Goal: Task Accomplishment & Management: Use online tool/utility

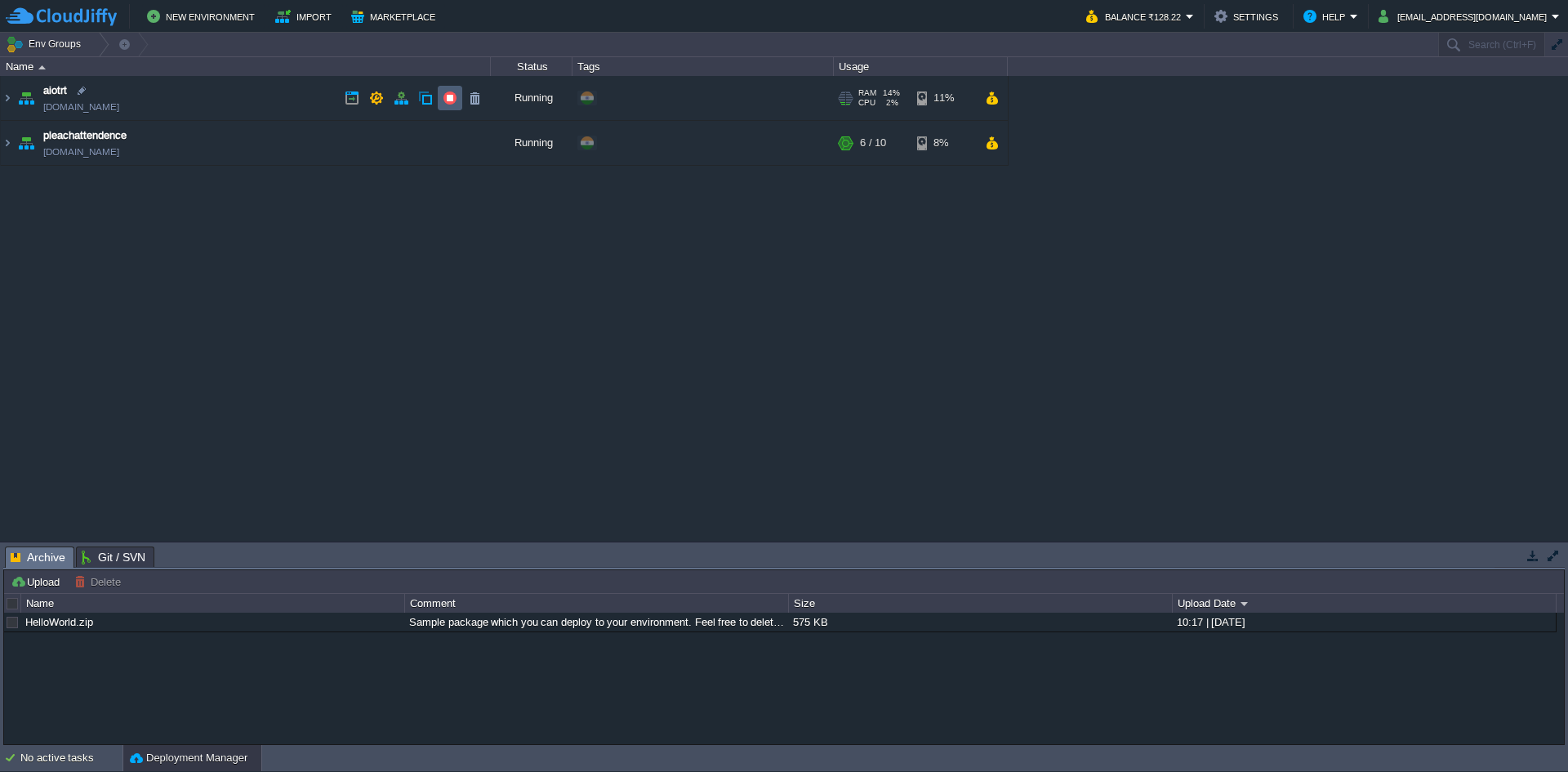
click at [443, 101] on button "button" at bounding box center [449, 98] width 15 height 15
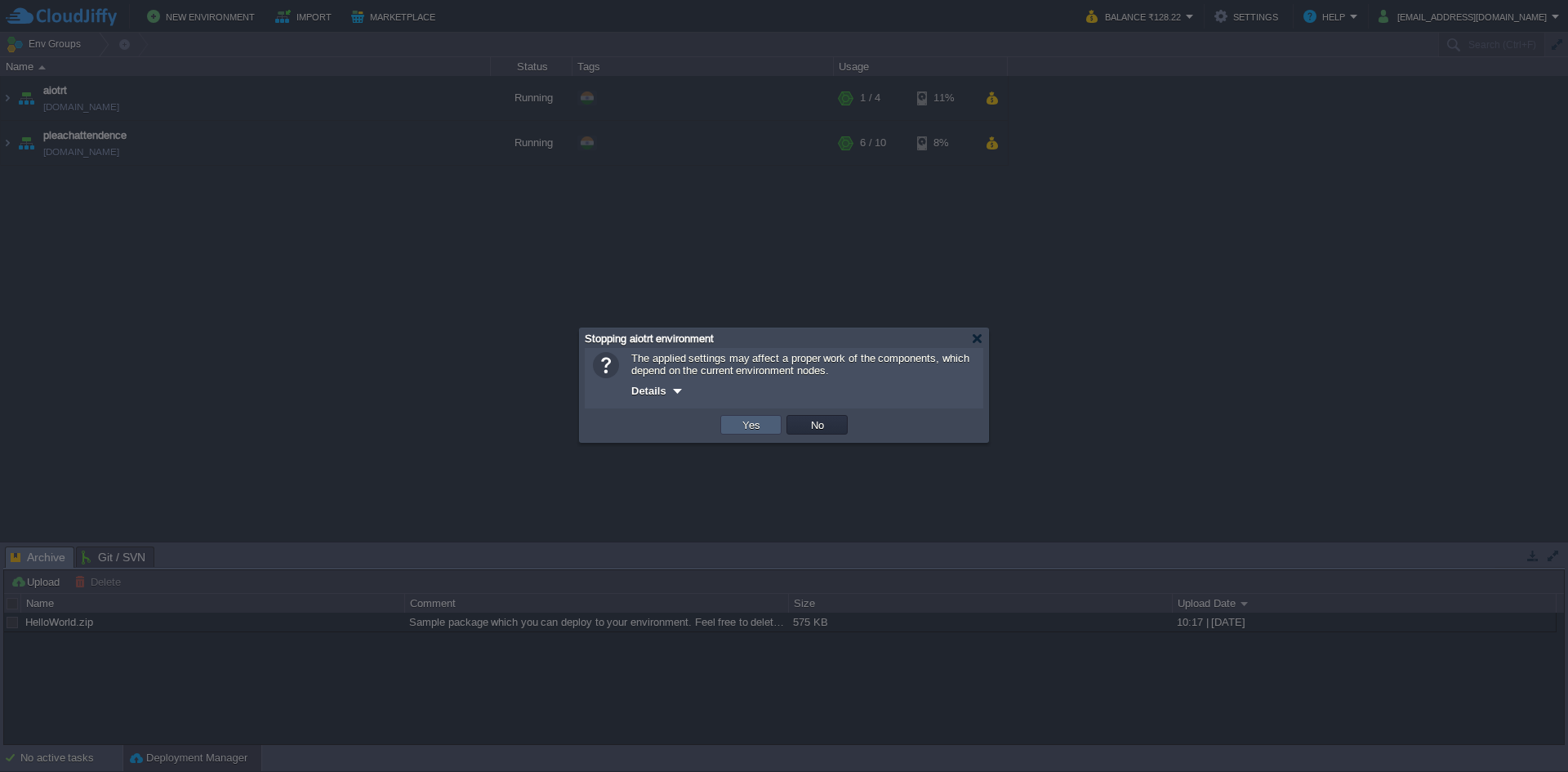
click at [752, 426] on button "Yes" at bounding box center [751, 425] width 28 height 15
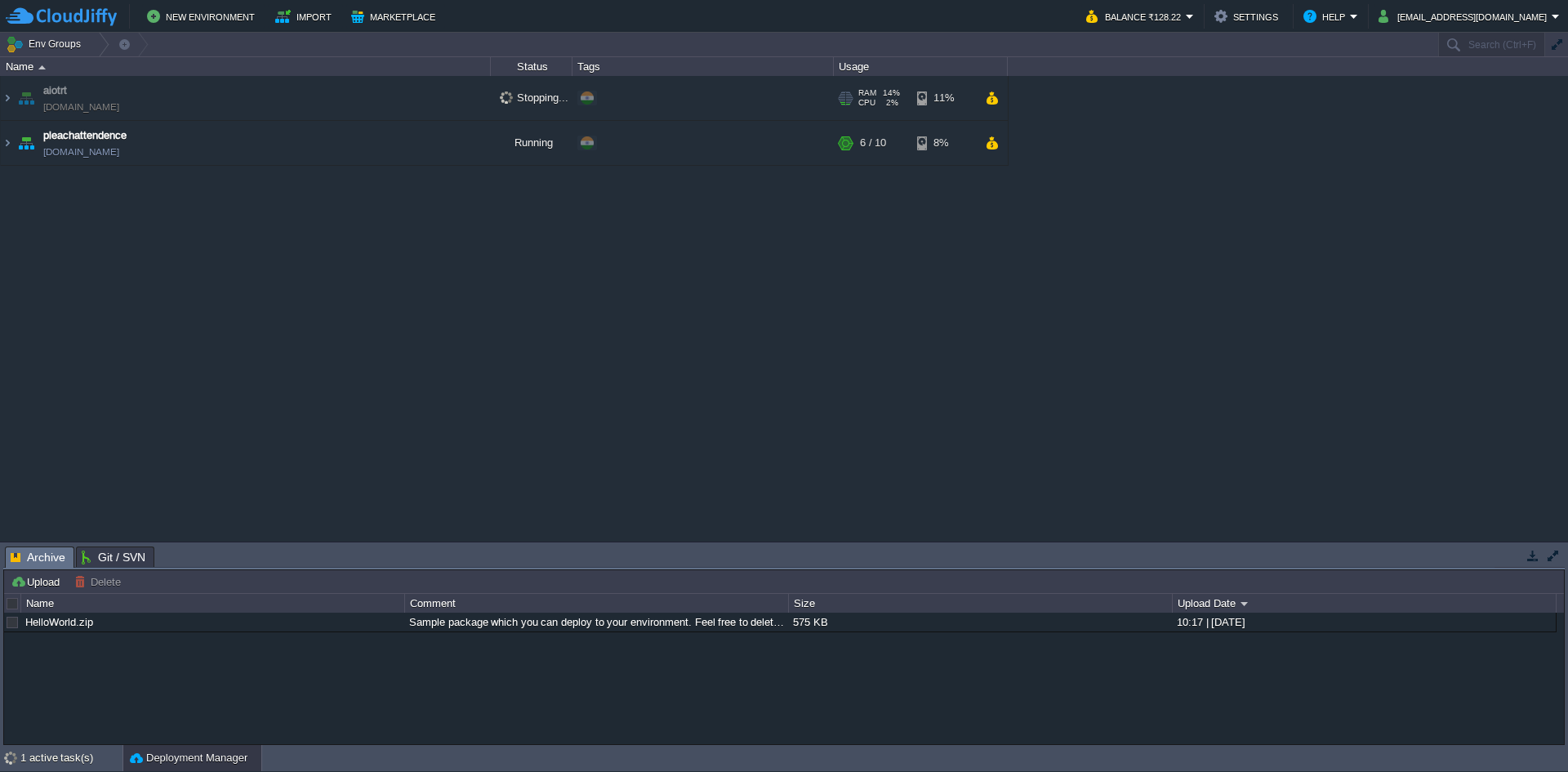
click at [102, 100] on td "aiotrt [DOMAIN_NAME]" at bounding box center [246, 98] width 490 height 44
click at [102, 102] on link "[DOMAIN_NAME]" at bounding box center [81, 107] width 76 height 17
click at [137, 226] on div "aiotrt [DOMAIN_NAME] Stopped + Add to Env Group RAM 14% CPU 2% 1 / 4 11% pleach…" at bounding box center [784, 308] width 1568 height 465
click at [119, 154] on link "[DOMAIN_NAME]" at bounding box center [81, 152] width 76 height 17
click at [480, 149] on button "button" at bounding box center [474, 142] width 15 height 15
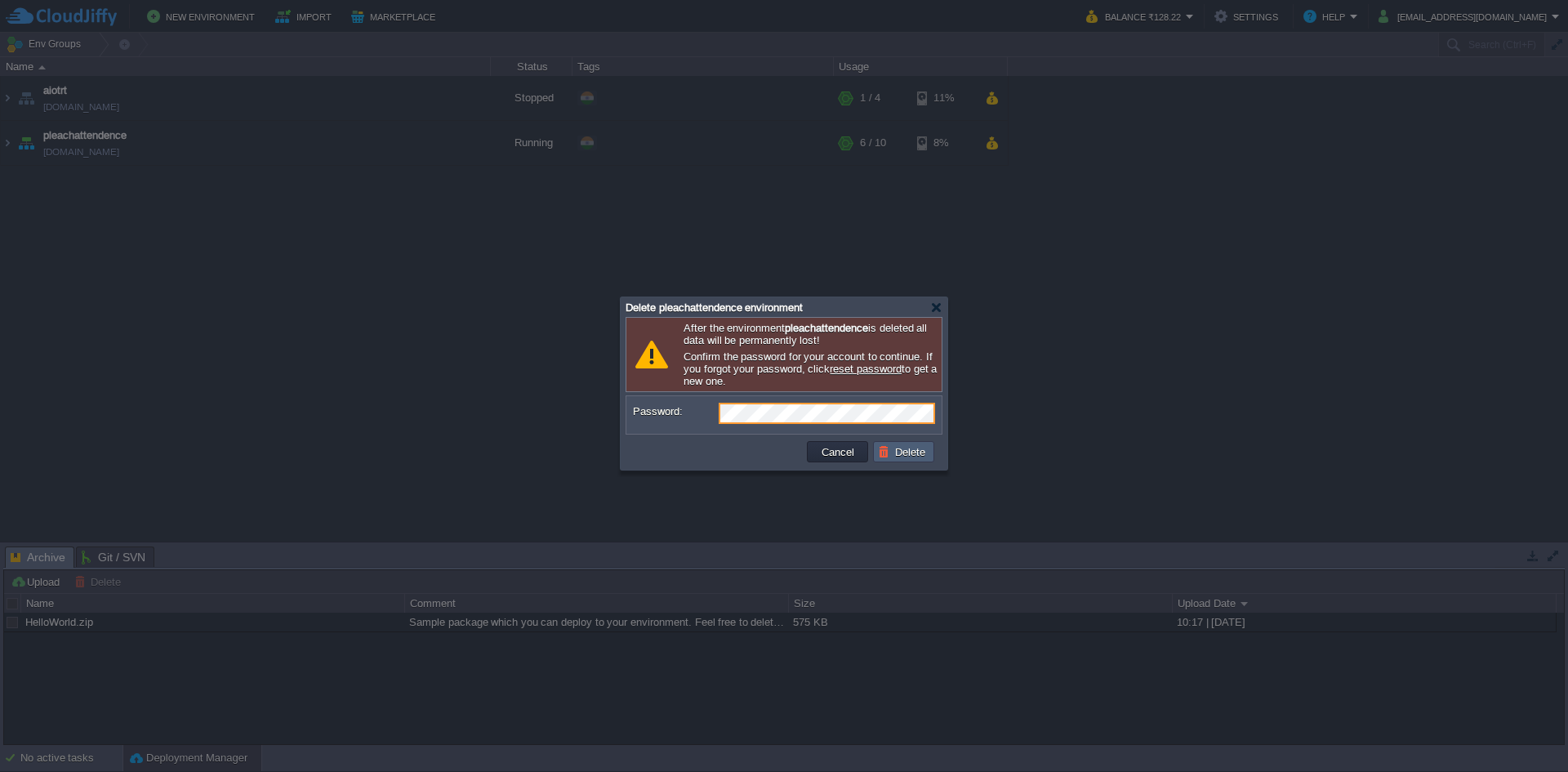
click at [874, 450] on td "Delete" at bounding box center [903, 452] width 61 height 22
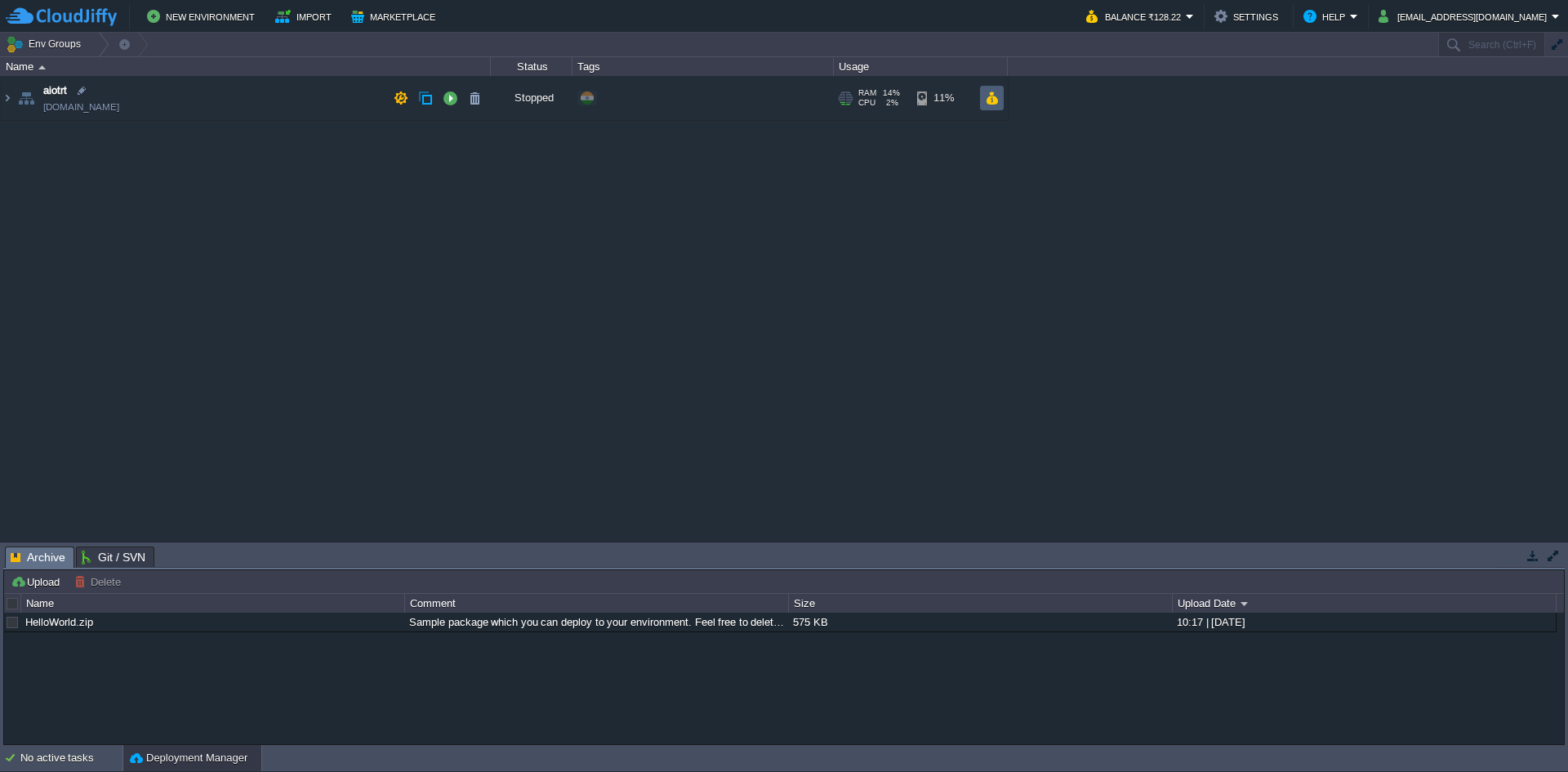
click at [989, 101] on button "button" at bounding box center [991, 98] width 14 height 15
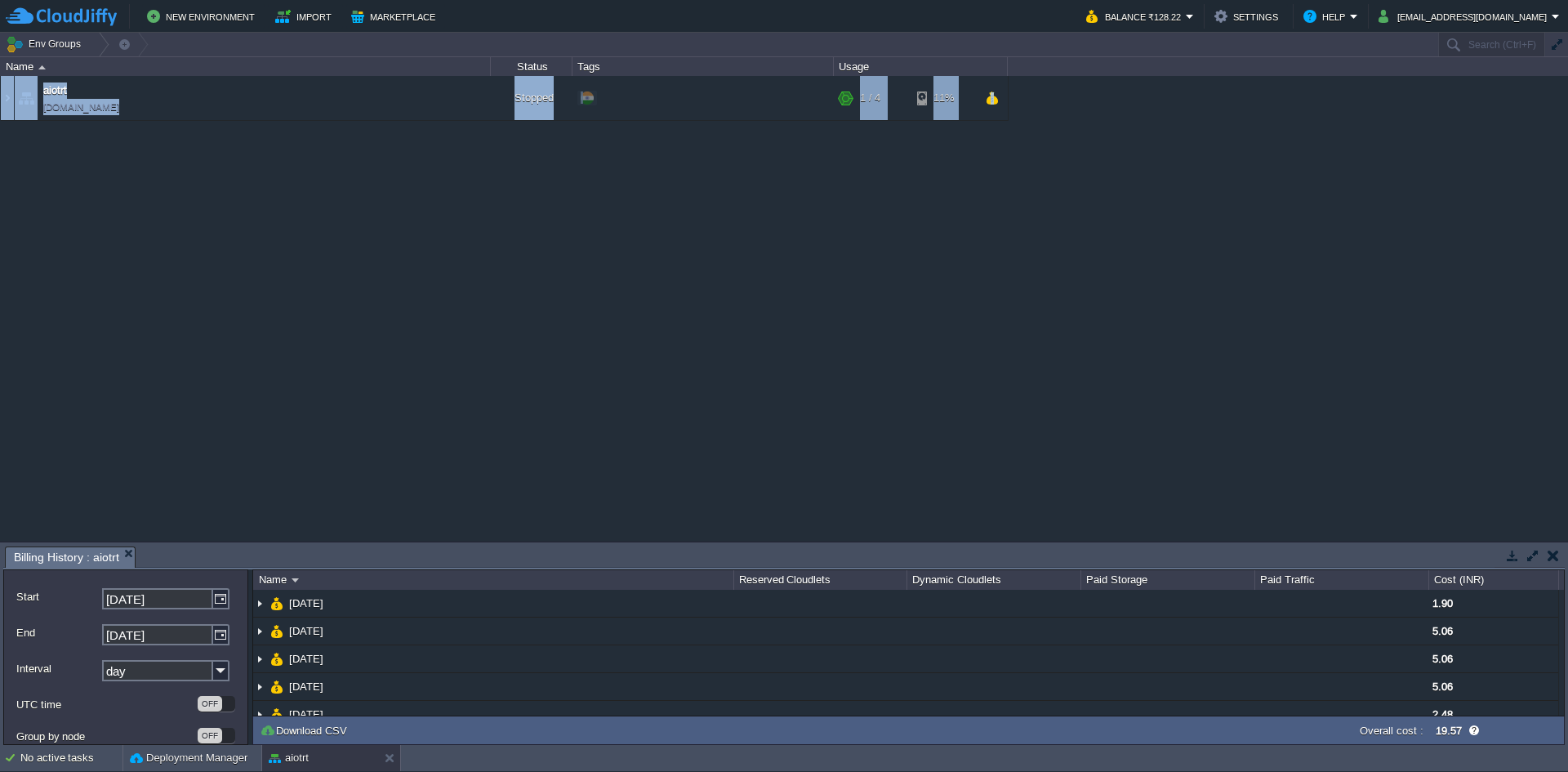
drag, startPoint x: 989, startPoint y: 543, endPoint x: 953, endPoint y: 292, distance: 253.6
click at [953, 292] on div "Env Groups Search (Ctrl+F) auto-gen Name Status Tags Usage aiotrt [DOMAIN_NAME]…" at bounding box center [784, 388] width 1568 height 712
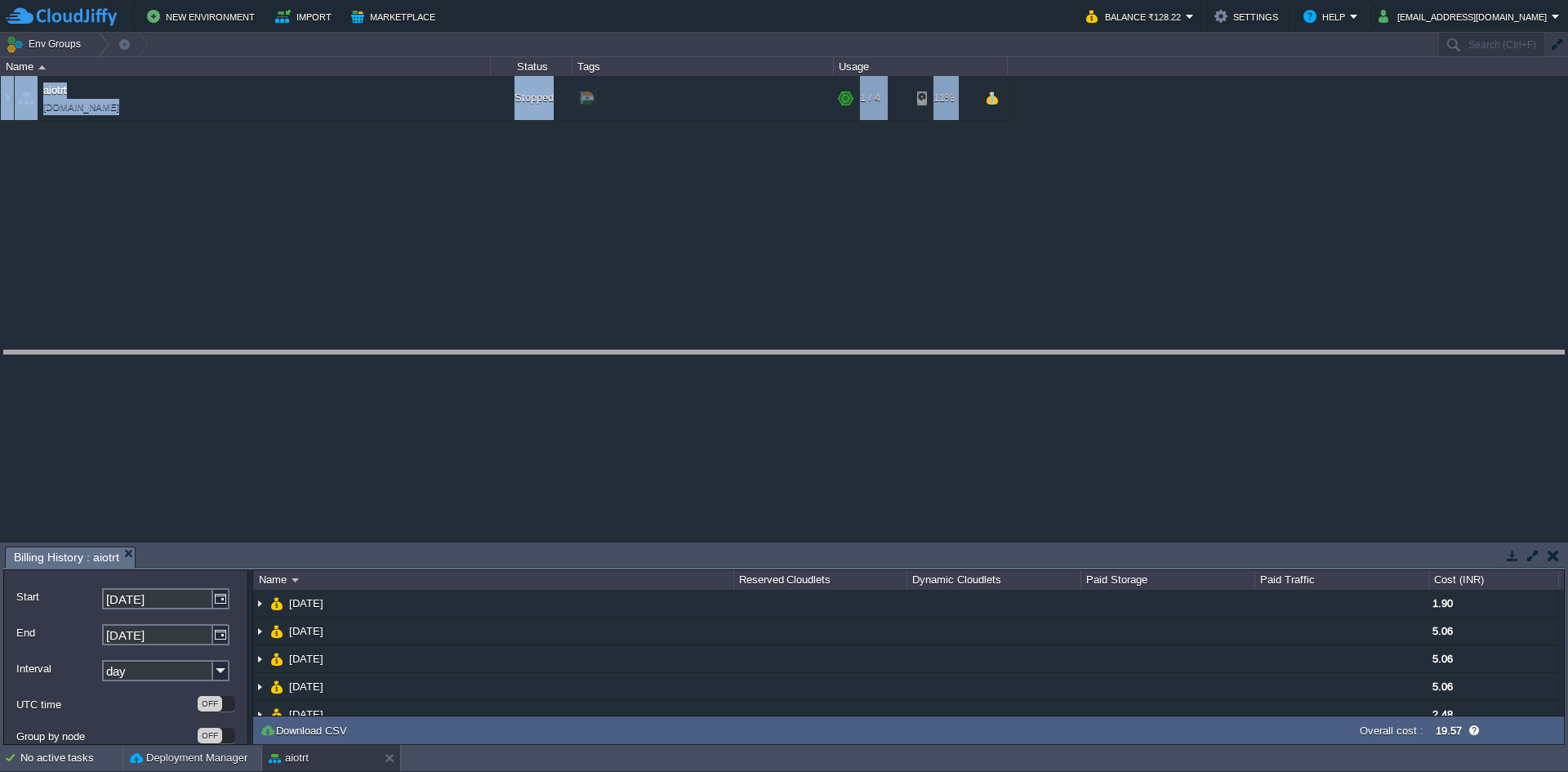
drag, startPoint x: 973, startPoint y: 550, endPoint x: 967, endPoint y: 347, distance: 203.1
click at [967, 347] on body "New Environment Import Marketplace Bonus ₹0.00 Upgrade Account Balance ₹128.22 …" at bounding box center [784, 386] width 1568 height 772
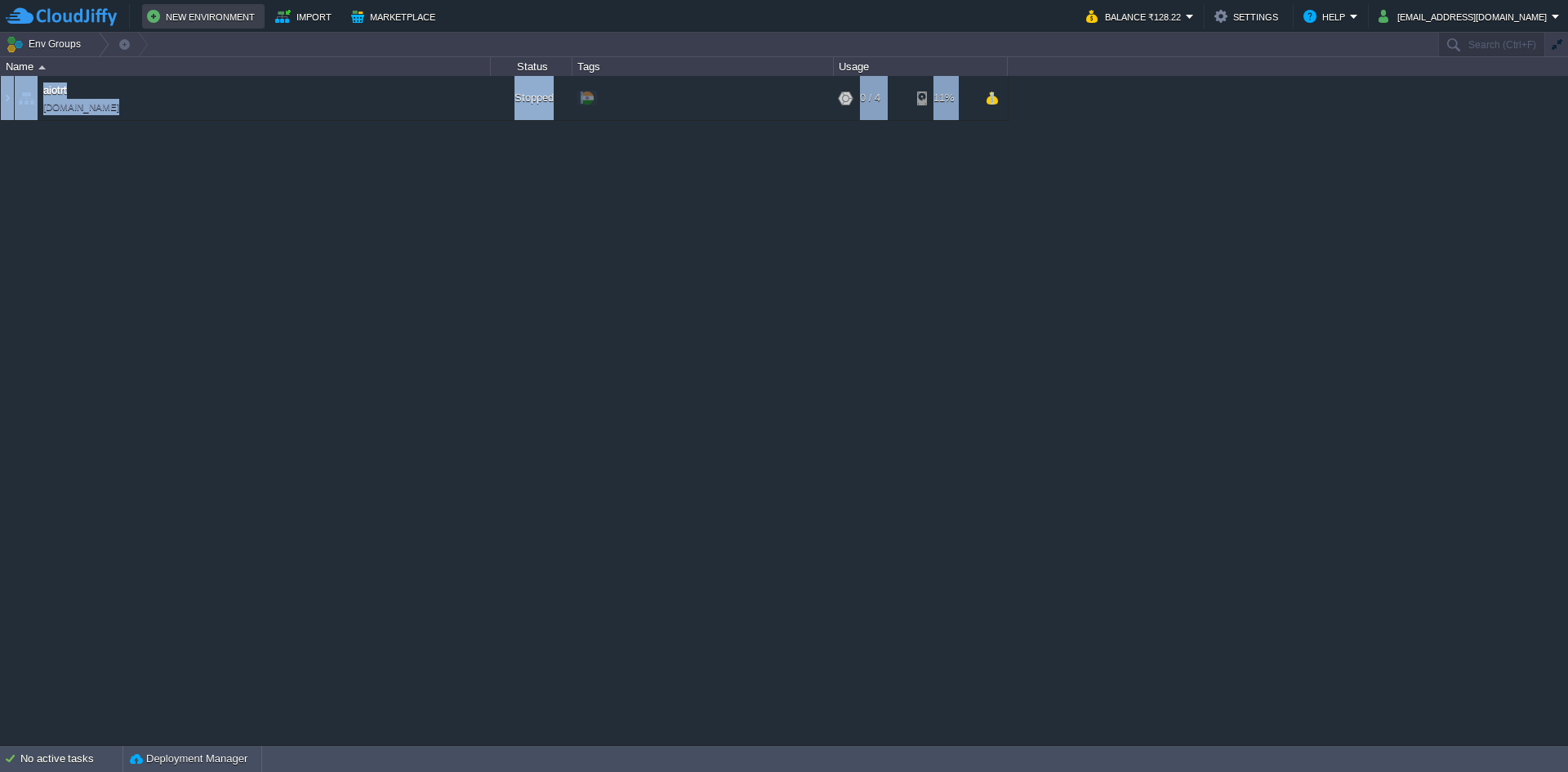
click at [191, 21] on button "New Environment" at bounding box center [203, 17] width 113 height 20
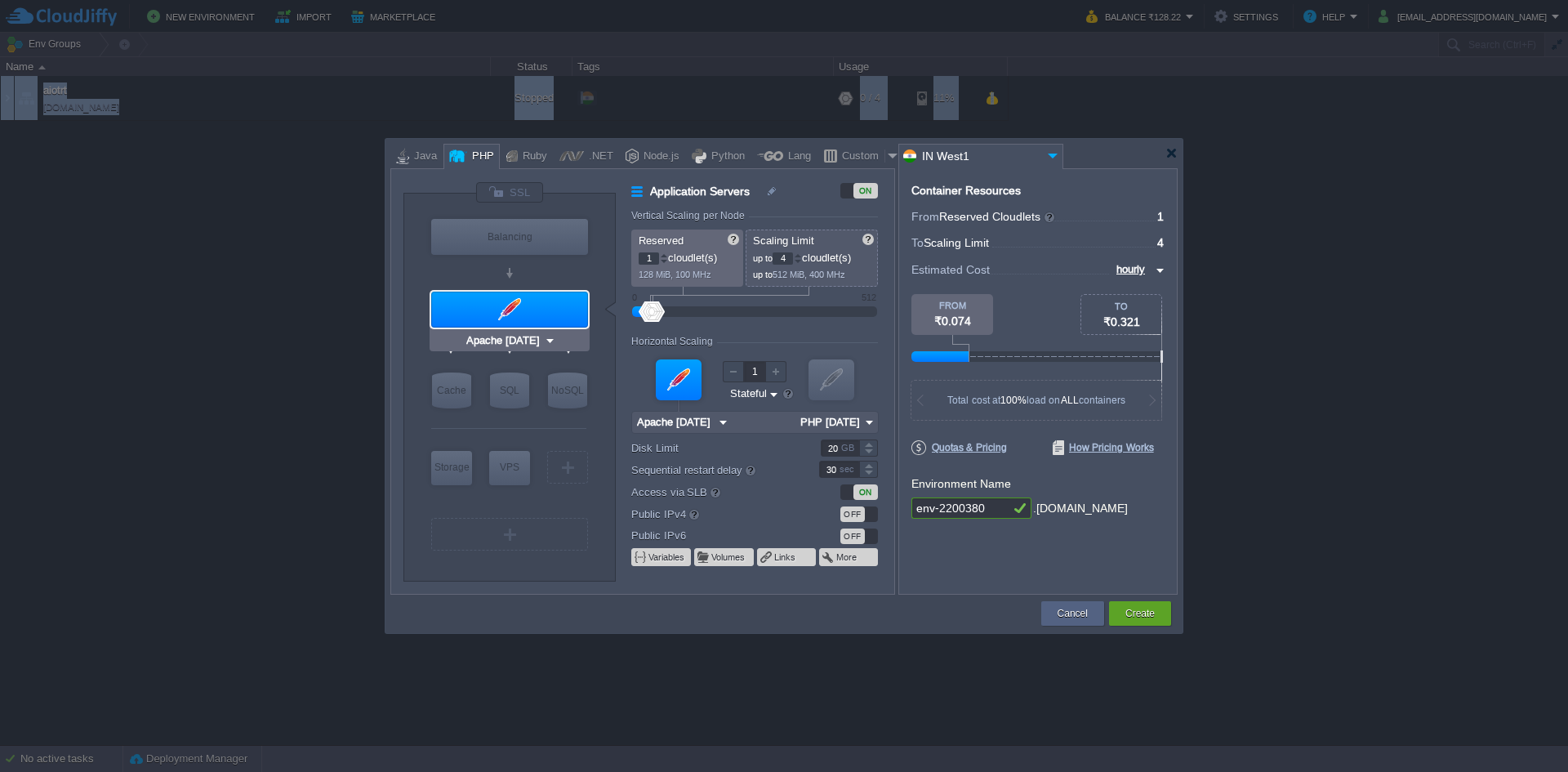
type input "Redis 7.2.4"
click at [1005, 507] on input "env-2200380" at bounding box center [960, 508] width 98 height 22
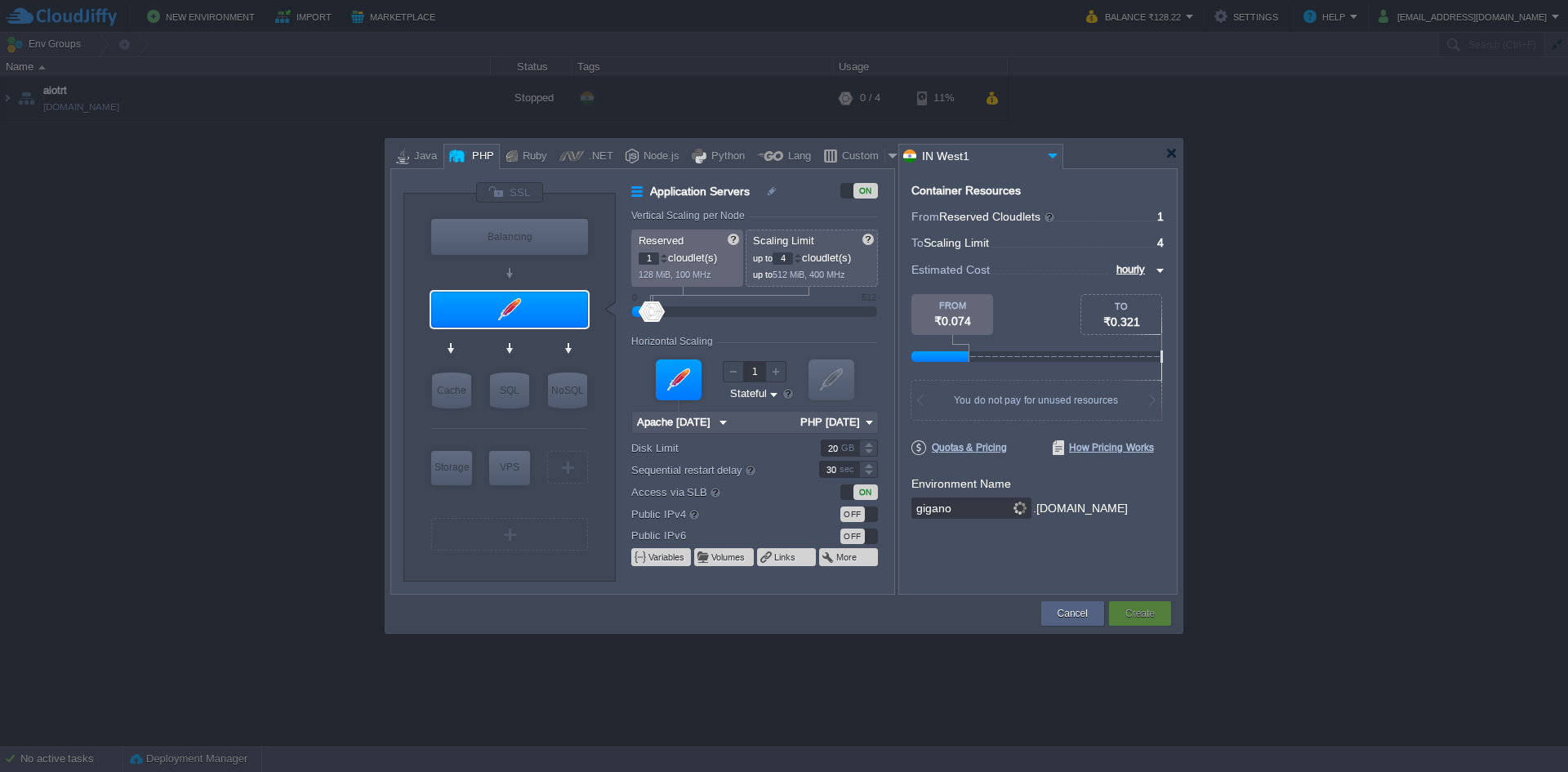
type input "giganow"
type input "MariaDB 12.0.2"
type input "giganow"
click at [507, 410] on div "VM SQL" at bounding box center [510, 390] width 45 height 43
click at [509, 419] on input "MariaDB 12.0.2" at bounding box center [533, 423] width 85 height 17
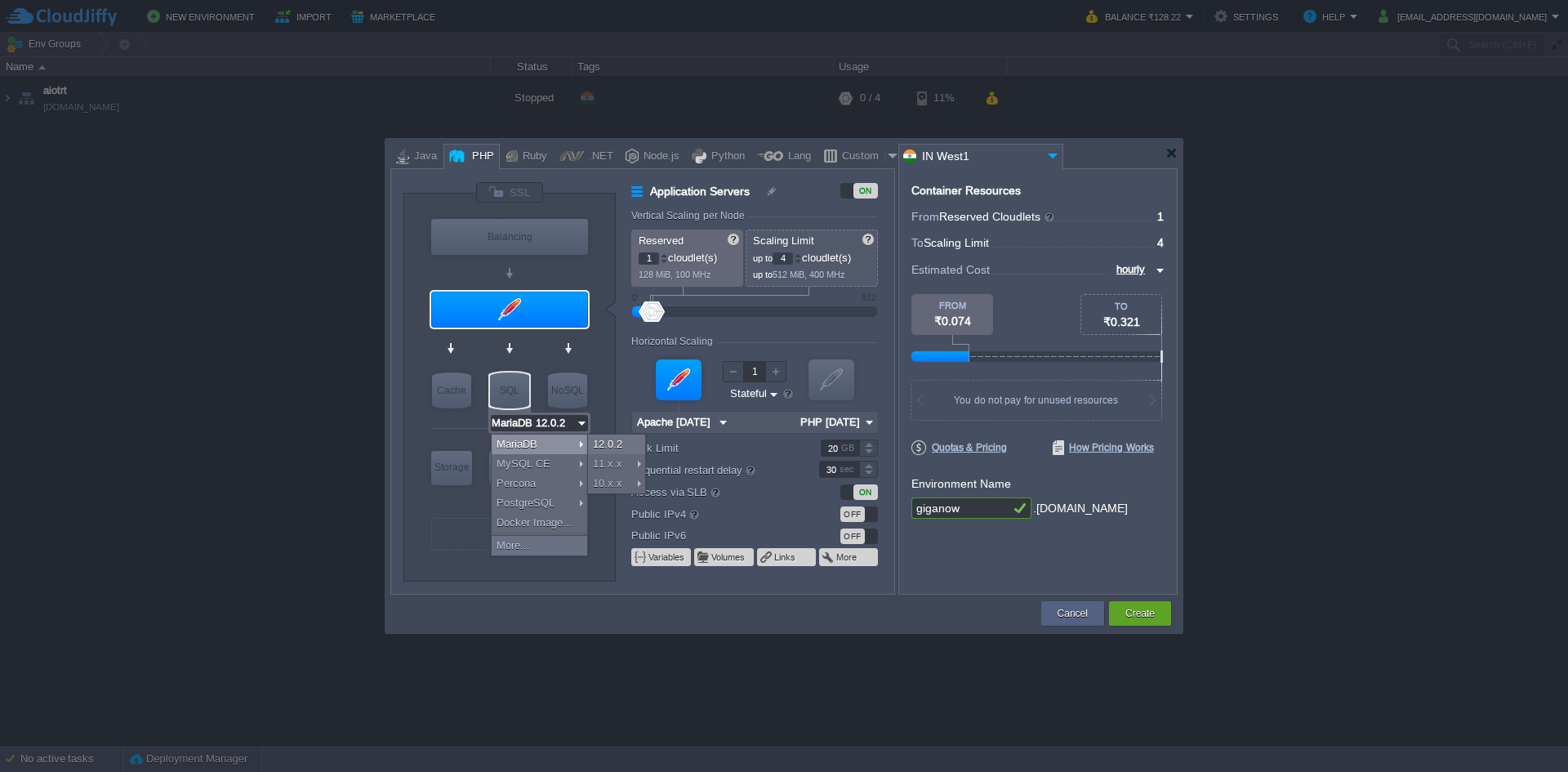
click at [339, 403] on div at bounding box center [784, 386] width 1568 height 772
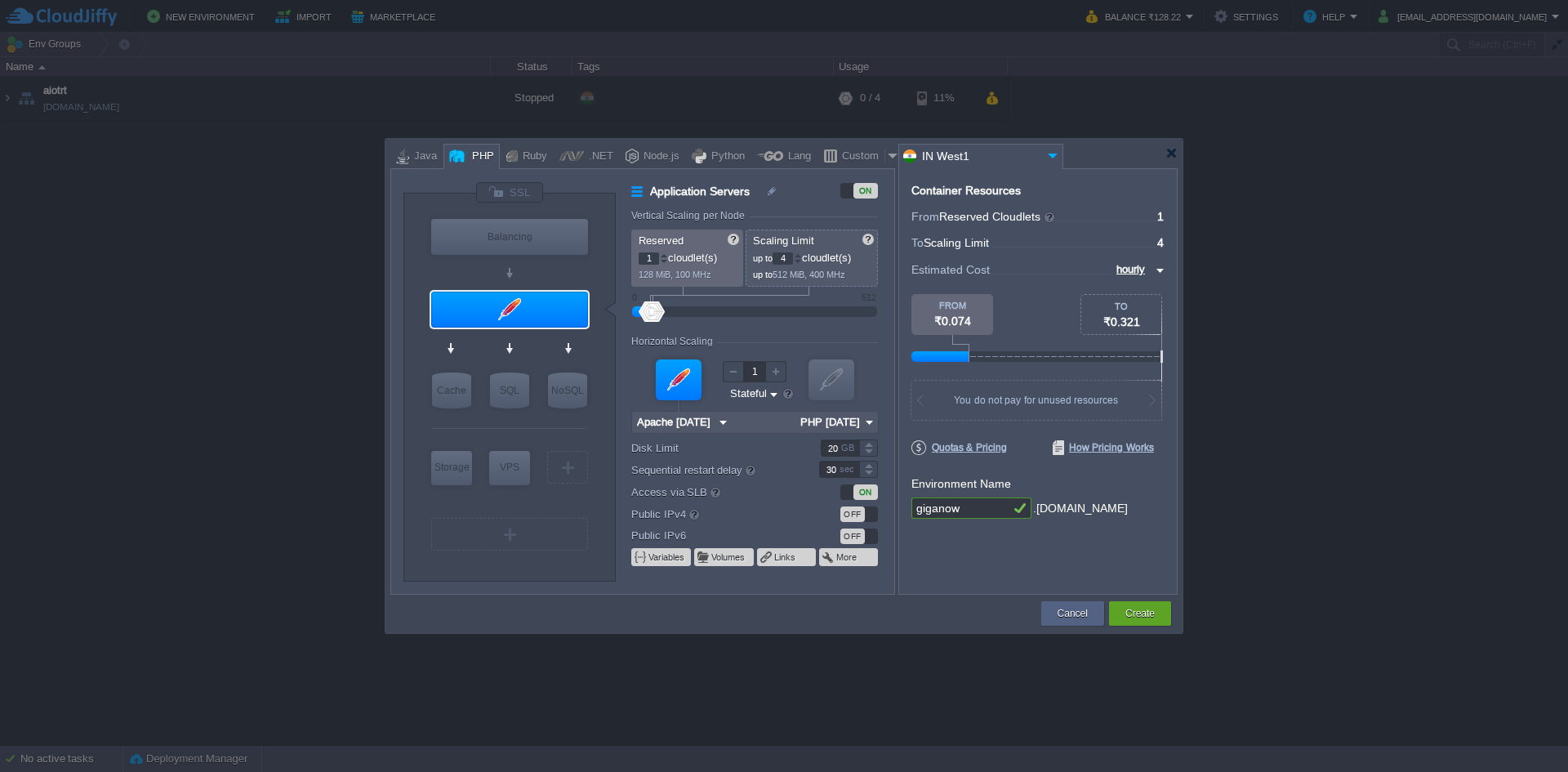
type input "Apache [DATE]"
click at [534, 327] on div at bounding box center [510, 309] width 157 height 36
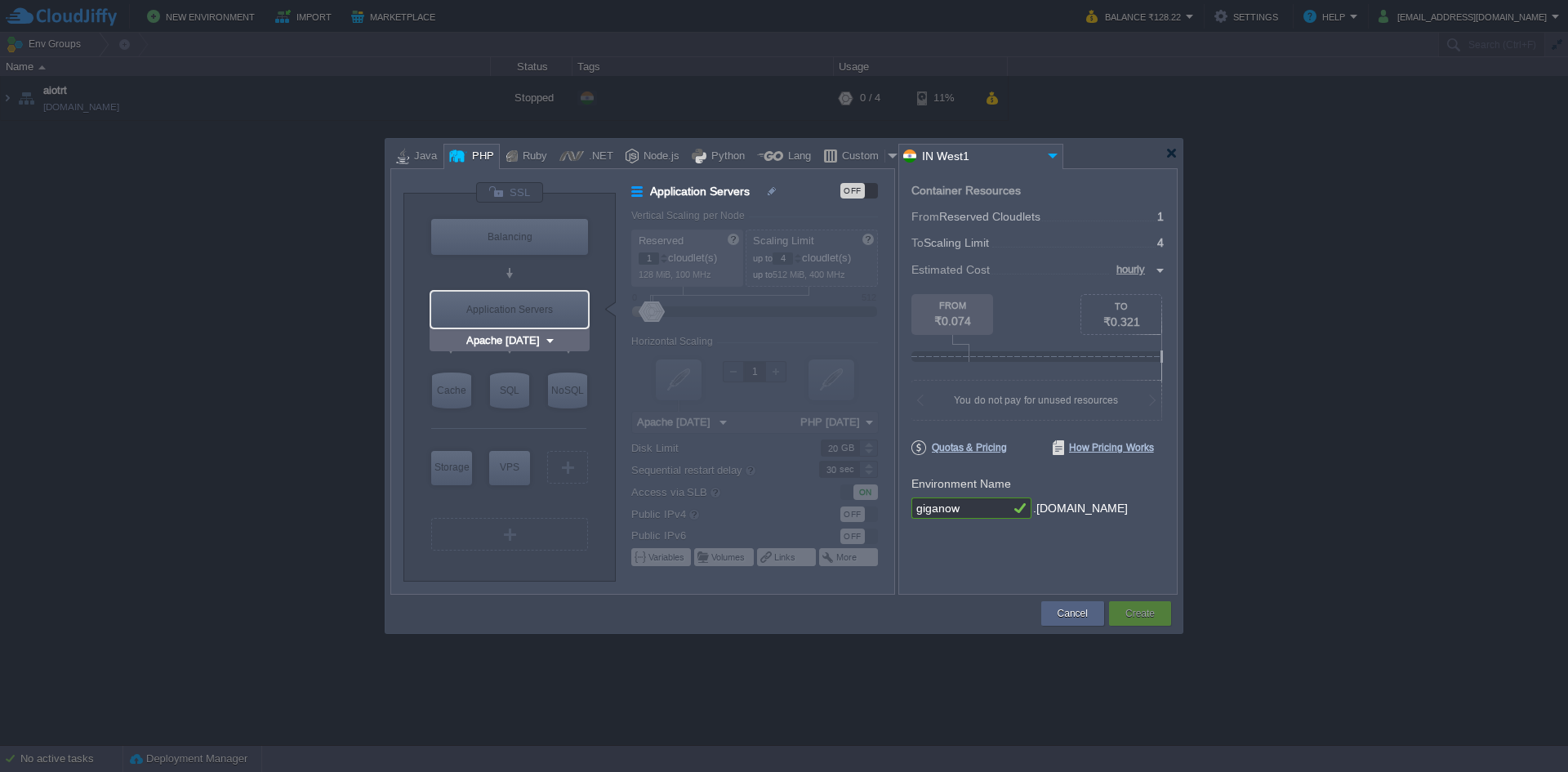
click at [532, 333] on input "Apache [DATE]" at bounding box center [504, 341] width 81 height 17
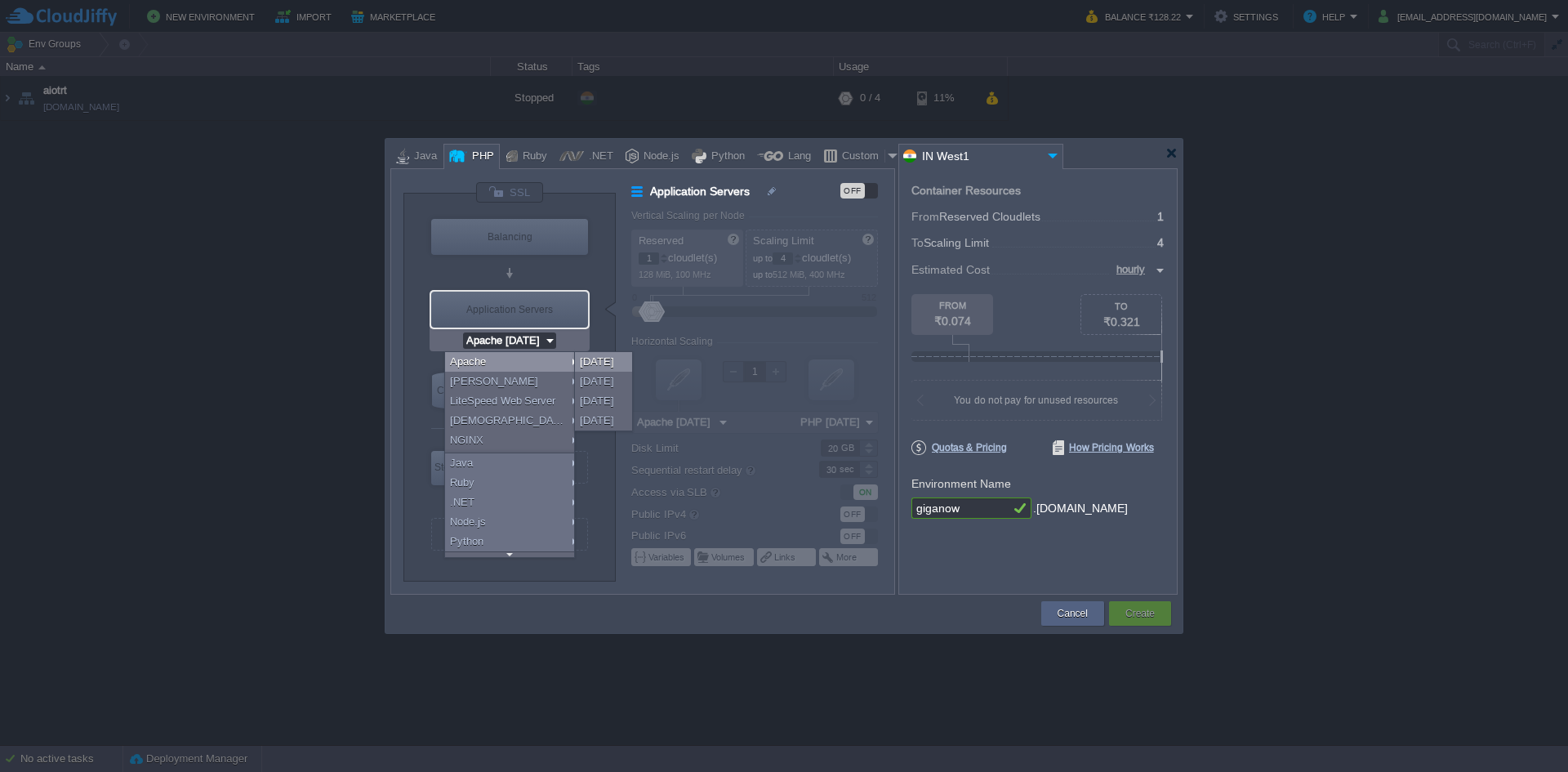
click at [612, 364] on div "[DATE]" at bounding box center [603, 361] width 57 height 20
type input "PHP [DATE]"
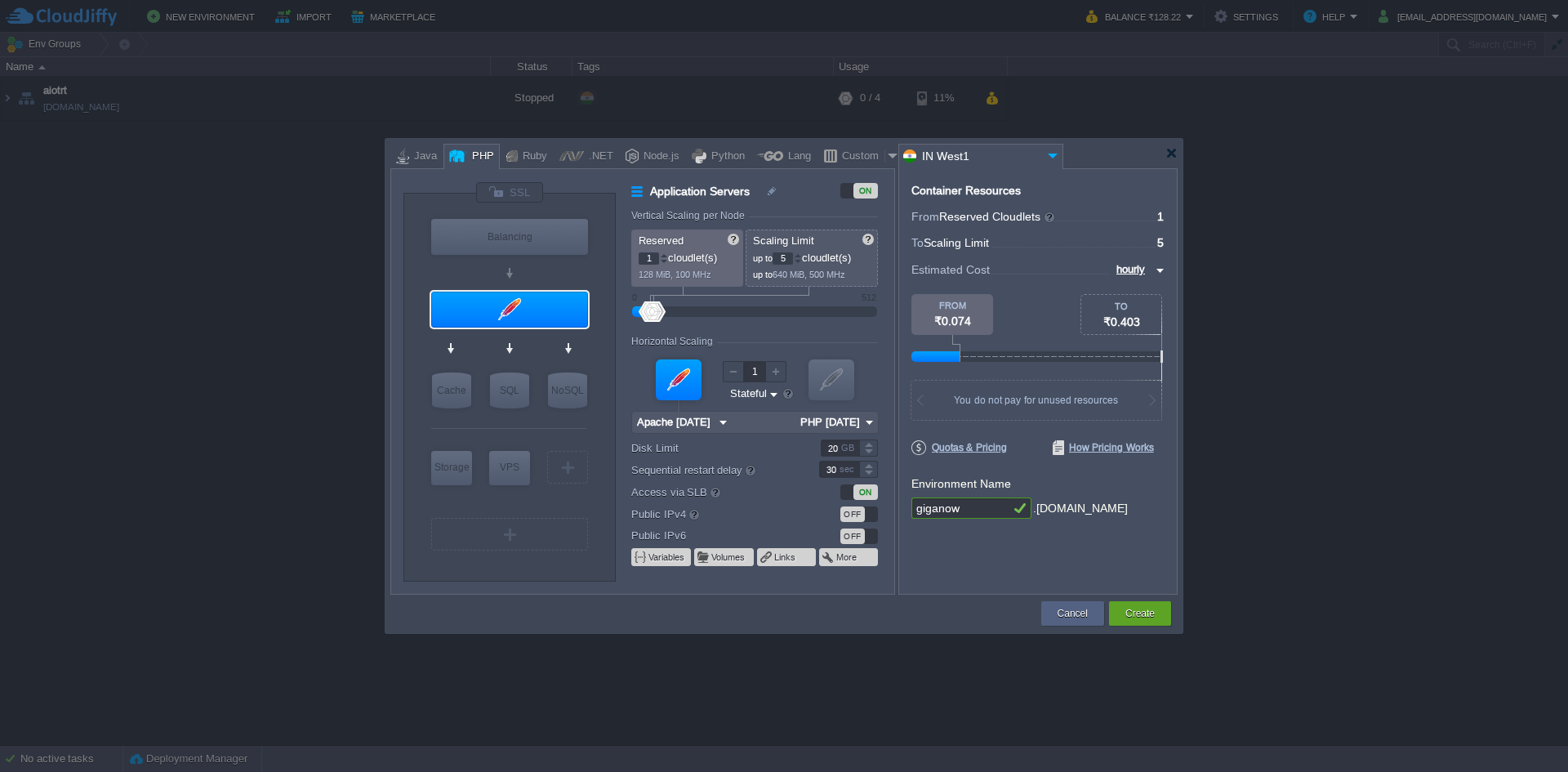
click at [802, 253] on div at bounding box center [798, 256] width 8 height 6
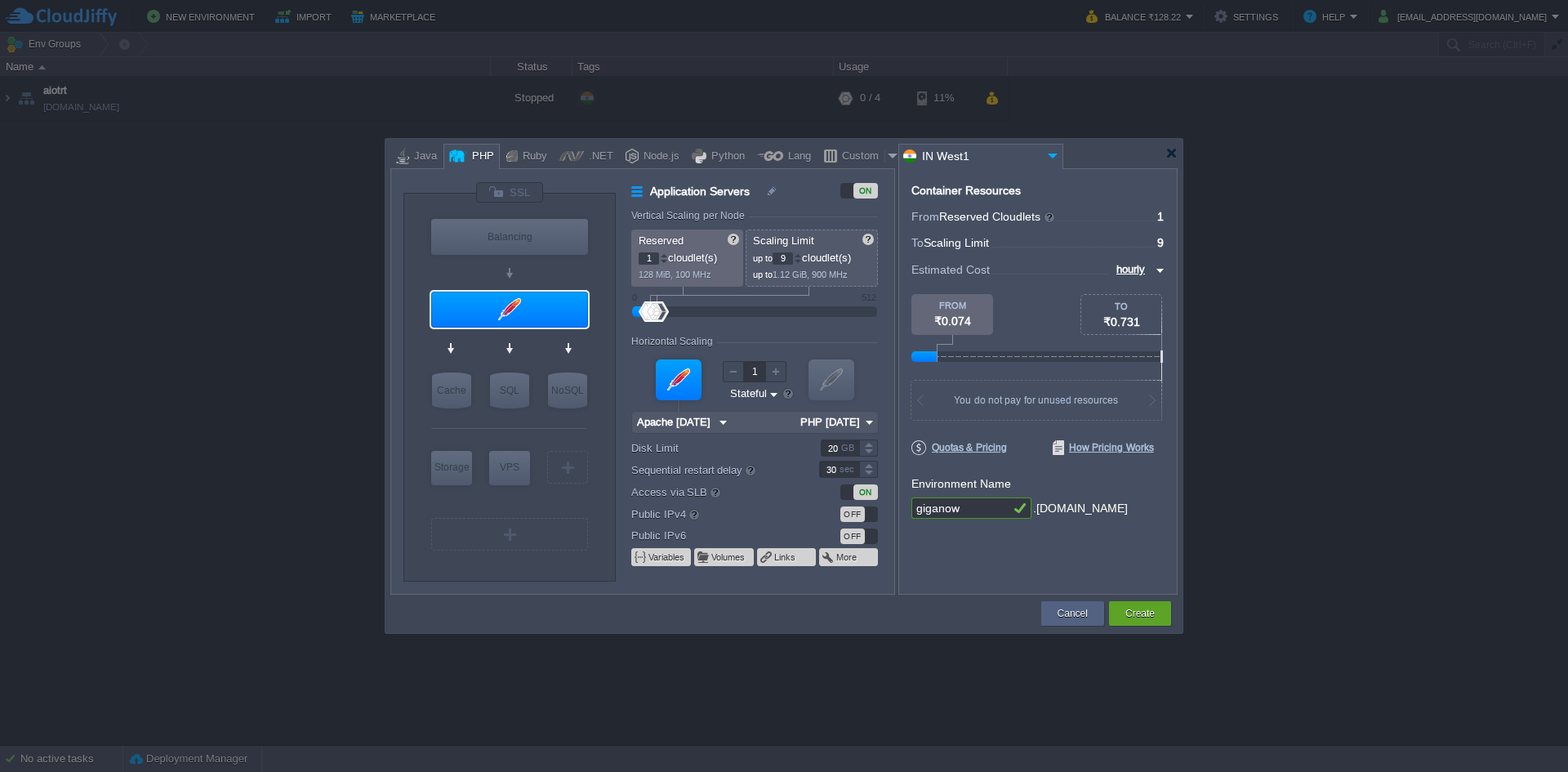
type input "8"
click at [802, 259] on div at bounding box center [798, 262] width 8 height 6
click at [966, 551] on div "Container Resources From Reserved Cloudlets ... = 1 not added To Scaling Limit …" at bounding box center [1038, 381] width 279 height 426
click at [1143, 614] on button "Create" at bounding box center [1140, 613] width 30 height 17
